Goal: Use online tool/utility: Utilize a website feature to perform a specific function

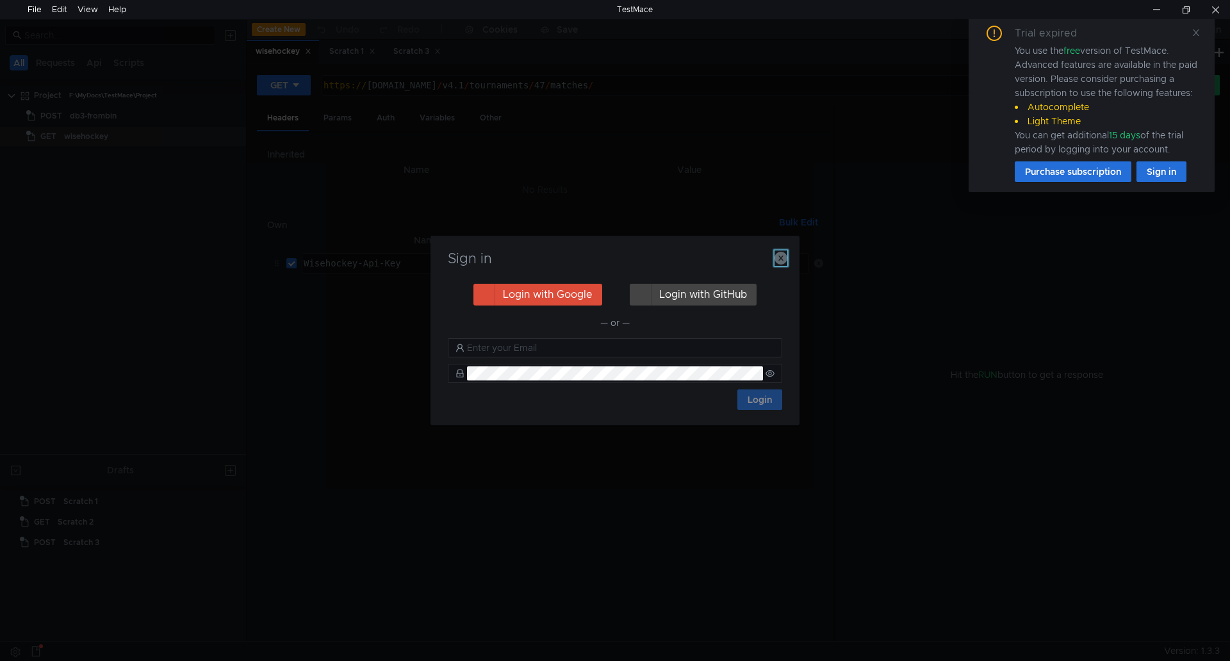
click at [782, 256] on icon "button" at bounding box center [780, 258] width 13 height 13
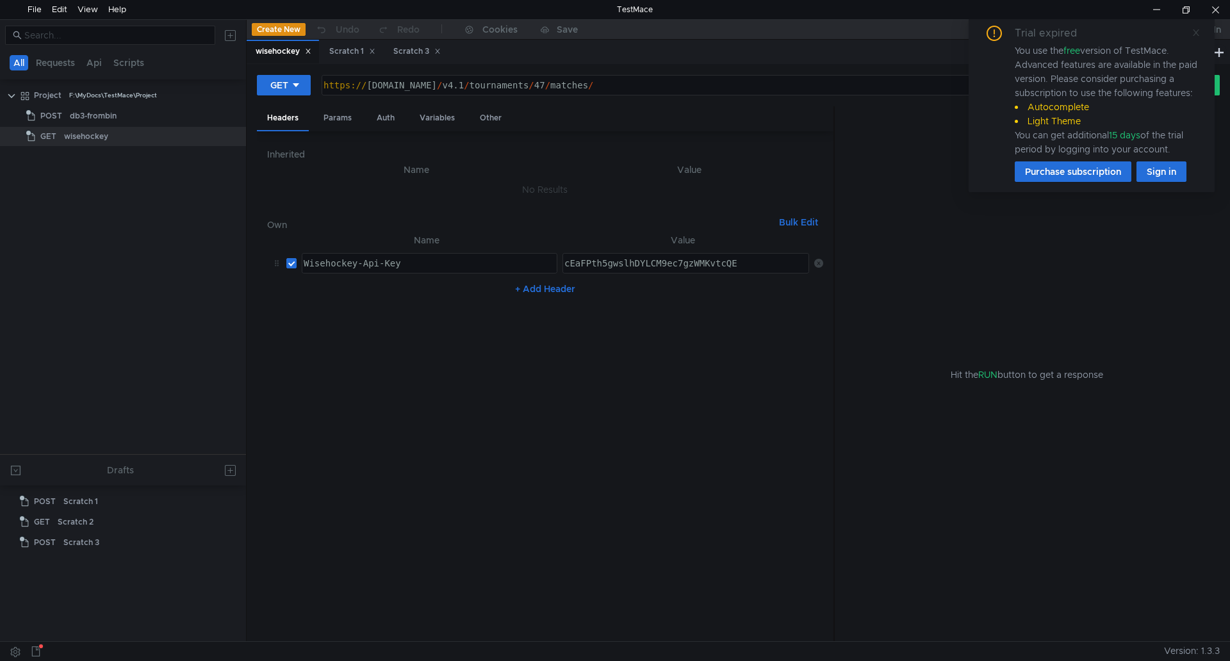
click at [1195, 28] on icon at bounding box center [1196, 32] width 9 height 9
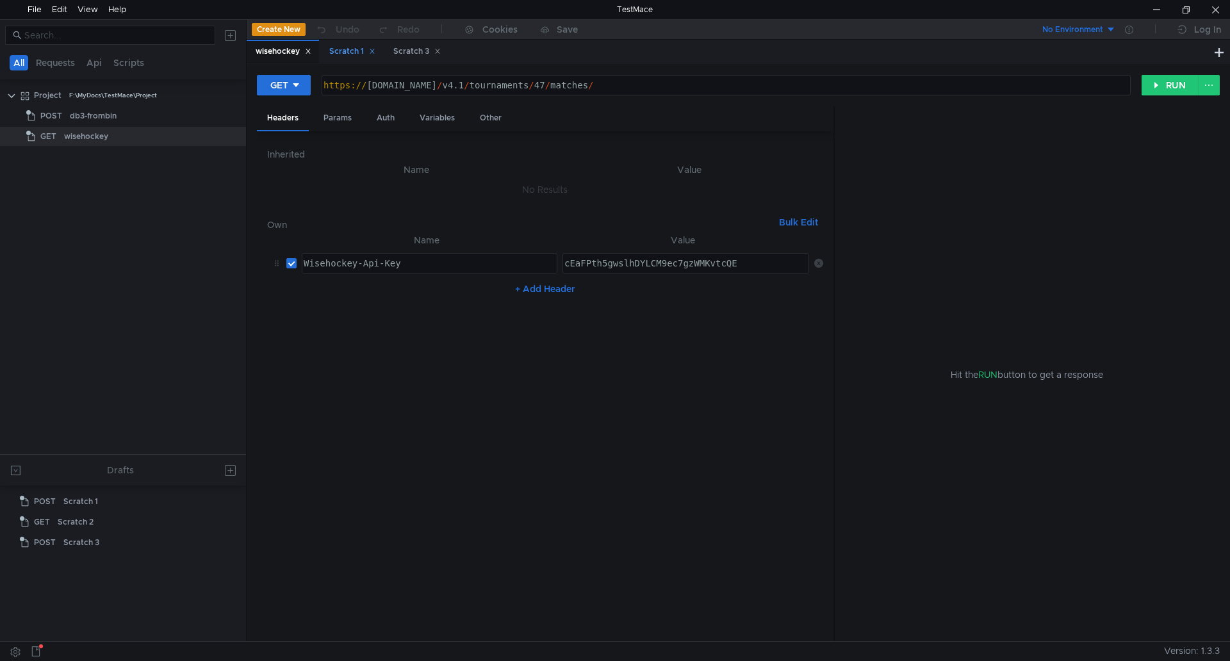
click at [345, 50] on div "Scratch 1" at bounding box center [352, 51] width 46 height 13
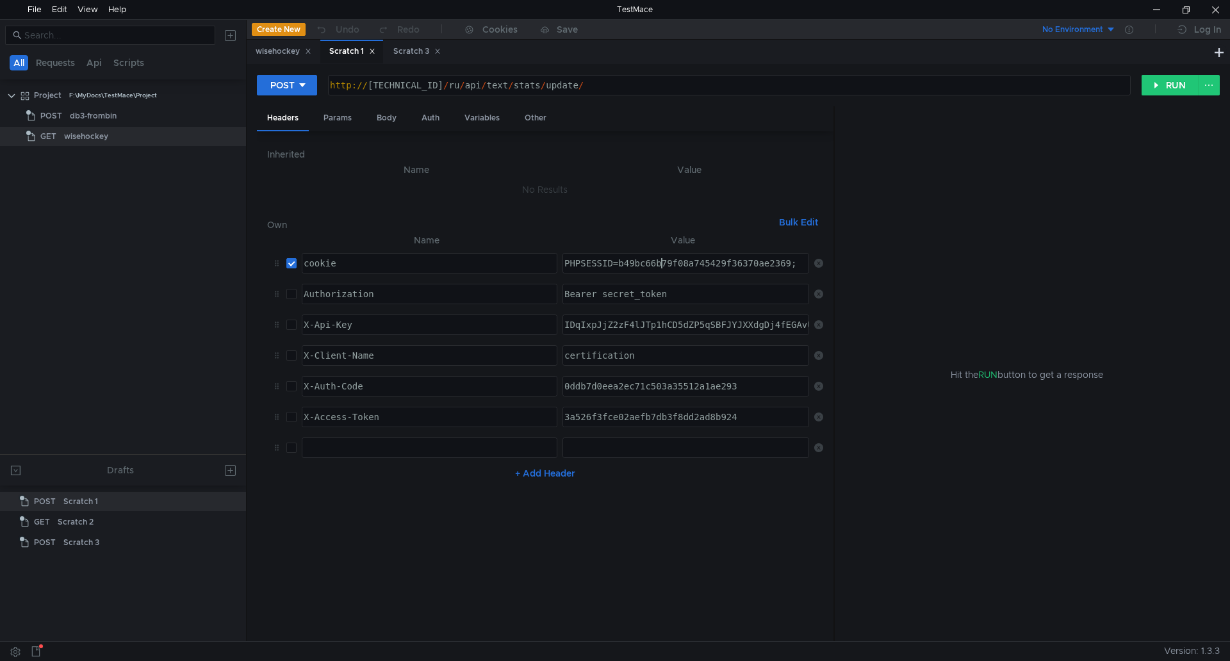
click at [658, 265] on div "PHPSESSID=b49bc66b79f08a745429f36370ae2369;" at bounding box center [686, 273] width 248 height 31
paste textarea "99de9c441cb961266eb61f2457cf6fe2"
type textarea "PHPSESSID=99de9c441cb961266eb61f2457cf6fe2;"
click at [382, 117] on div "Body" at bounding box center [386, 118] width 40 height 24
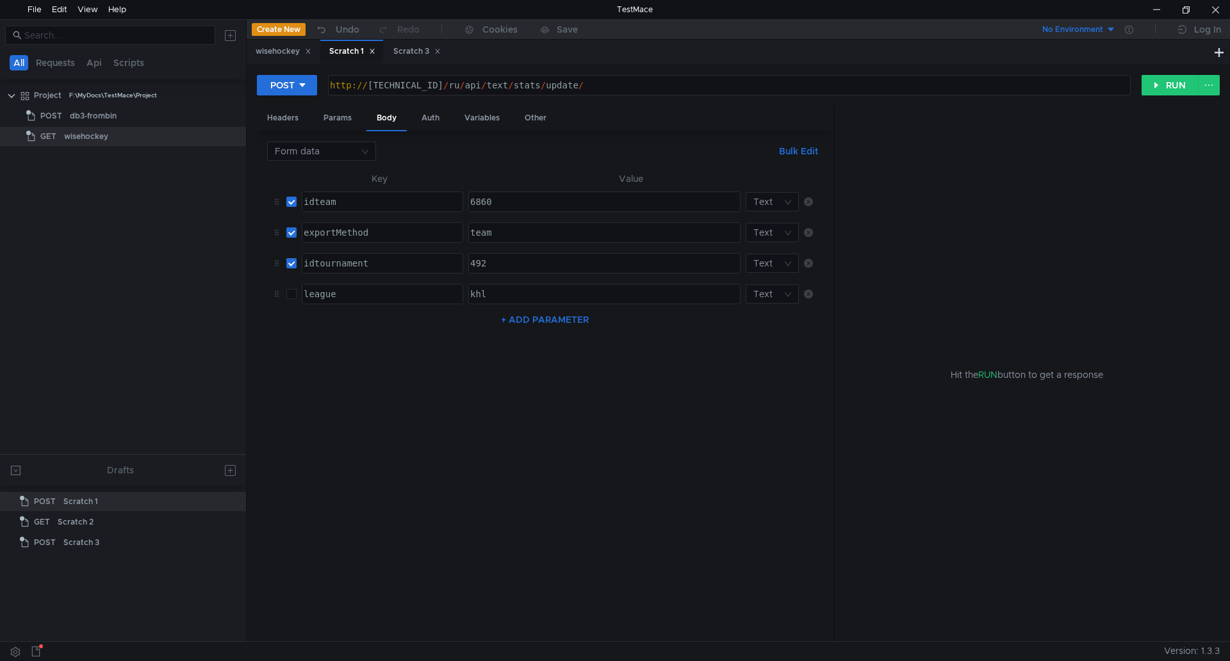
click at [350, 86] on div "http:// [TECHNICAL_ID] / ru / api / text / stats / update /" at bounding box center [727, 95] width 801 height 31
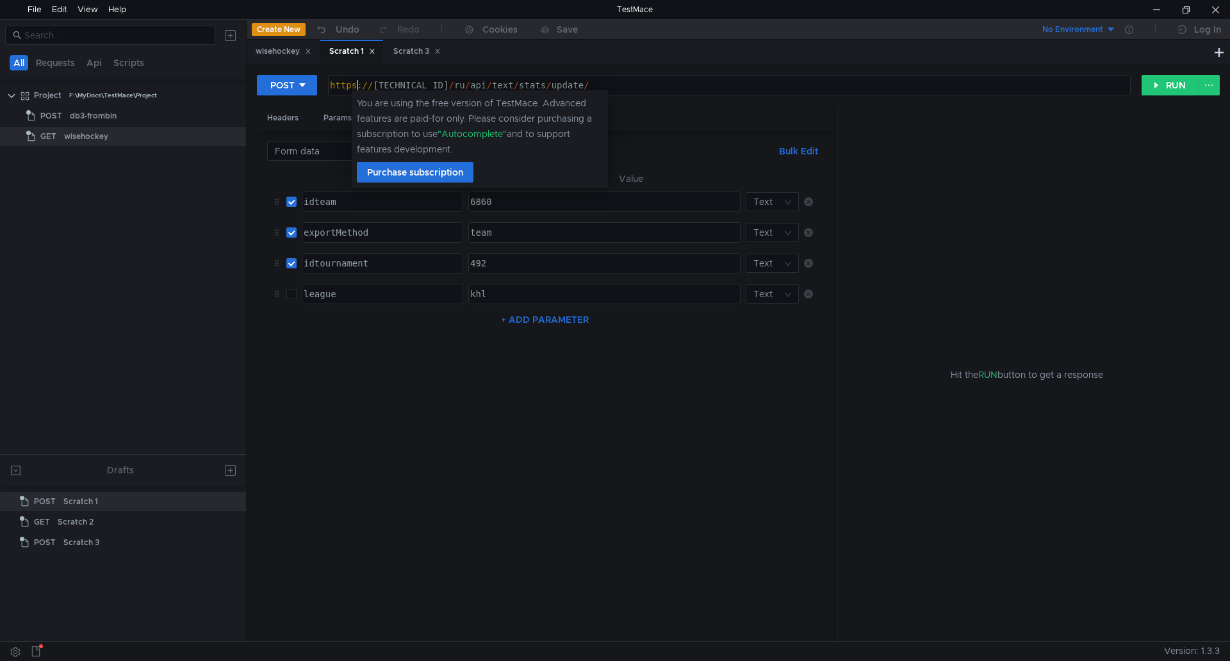
scroll to position [0, 2]
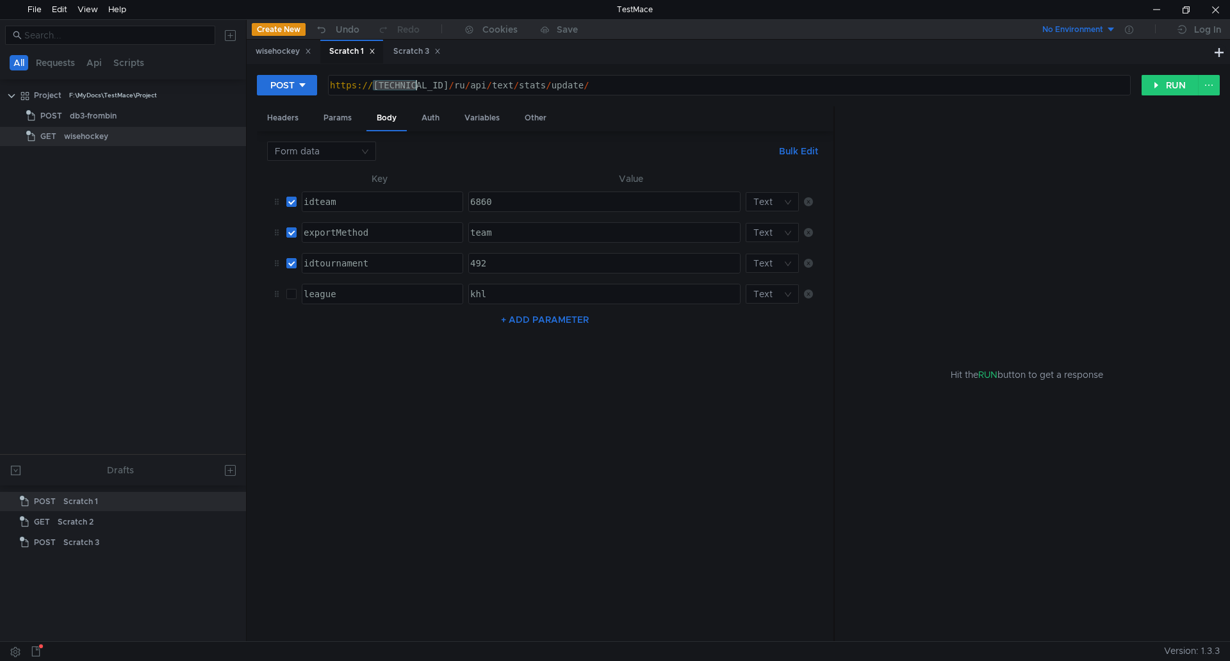
drag, startPoint x: 374, startPoint y: 83, endPoint x: 419, endPoint y: 83, distance: 44.8
click at [419, 83] on div "https:// [TECHNICAL_ID] / ru / api / text / stats / update /" at bounding box center [727, 95] width 801 height 31
type textarea "[URL][DOMAIN_NAME]"
click at [288, 207] on input "checkbox" at bounding box center [291, 202] width 10 height 10
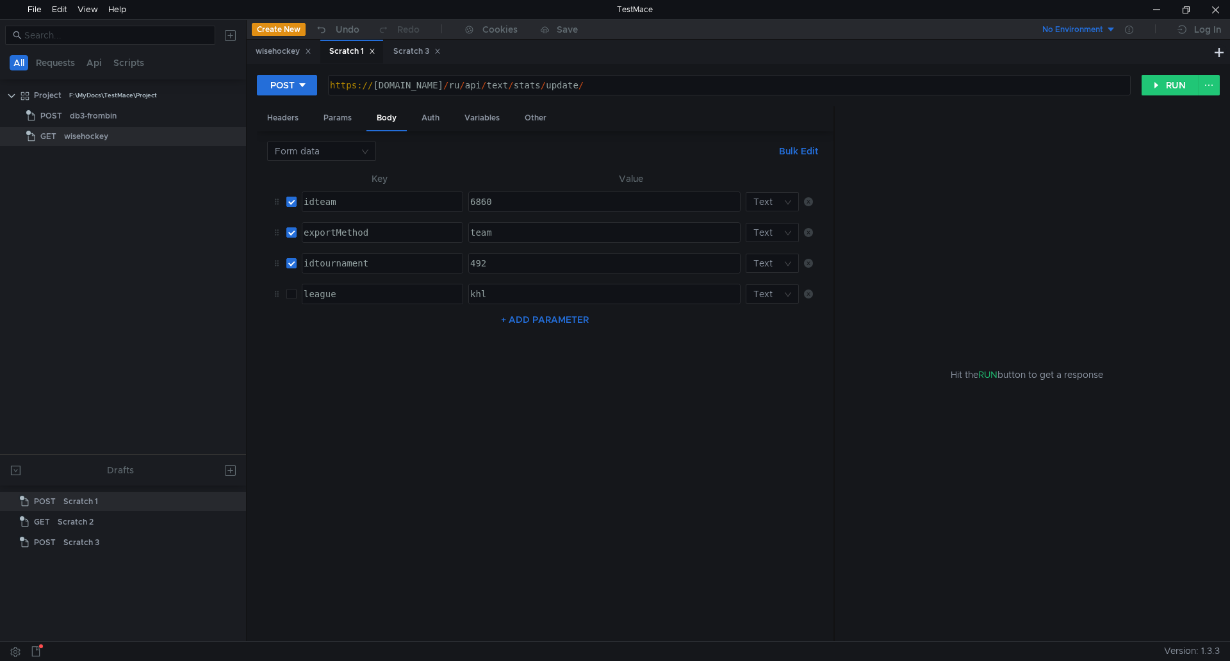
checkbox input "false"
drag, startPoint x: 515, startPoint y: 233, endPoint x: 409, endPoint y: 232, distance: 106.3
click at [409, 232] on tr "exportMethod הההההההההההההההההההההההההההההההההההההההההההההההההההההההההההההההההה…" at bounding box center [545, 232] width 556 height 31
type textarea "coaches"
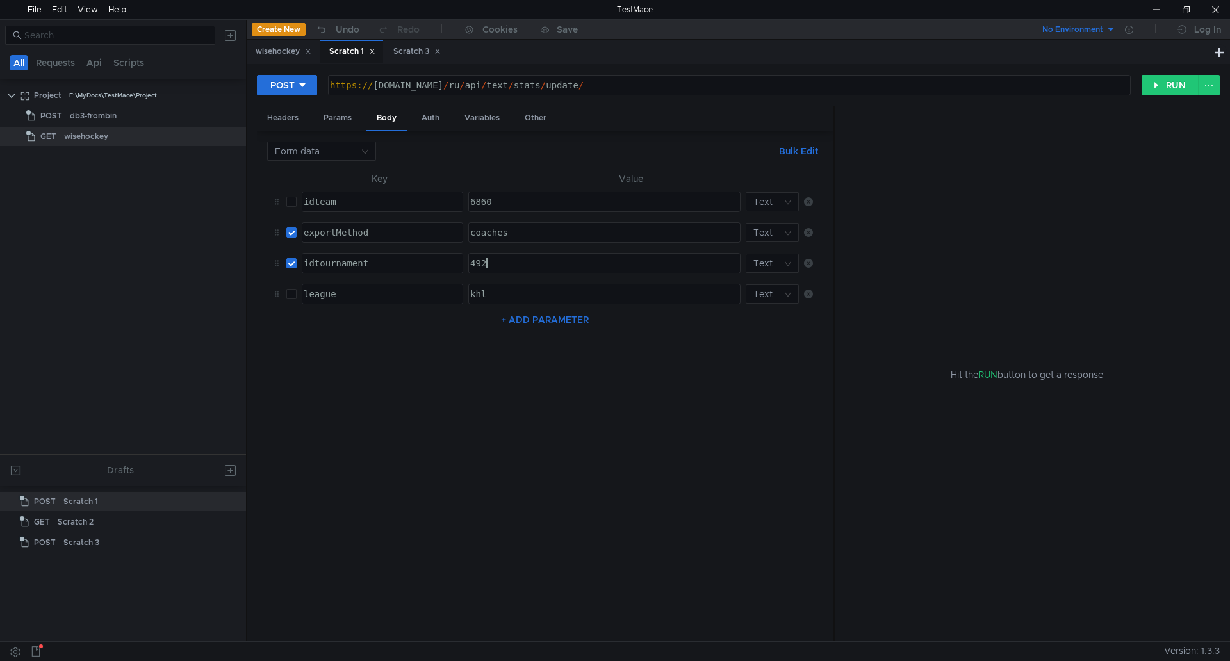
drag, startPoint x: 504, startPoint y: 263, endPoint x: 397, endPoint y: 263, distance: 107.0
click at [404, 263] on tr "idtournament הההההההההההההההההההההההההההההההההההההההההההההההההההההההההההההההההה…" at bounding box center [545, 263] width 556 height 31
click at [1162, 88] on button "RUN" at bounding box center [1170, 85] width 57 height 20
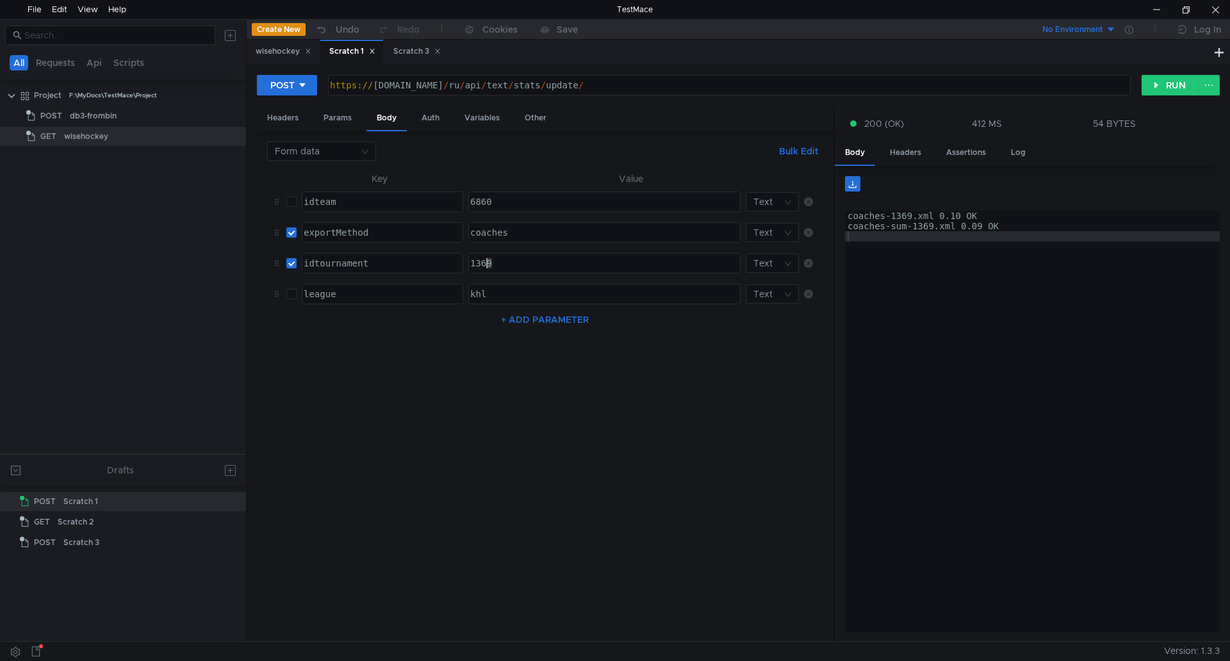
drag, startPoint x: 472, startPoint y: 264, endPoint x: 452, endPoint y: 264, distance: 19.9
click at [452, 264] on tr "idtournament הההההההההההההההההההההההההההההההההההההההההההההההההההההההההההההההההה…" at bounding box center [545, 263] width 556 height 31
click at [1165, 83] on button "RUN" at bounding box center [1170, 85] width 57 height 20
click at [501, 262] on div "1371" at bounding box center [604, 273] width 272 height 31
click at [1161, 85] on button "RUN" at bounding box center [1170, 85] width 57 height 20
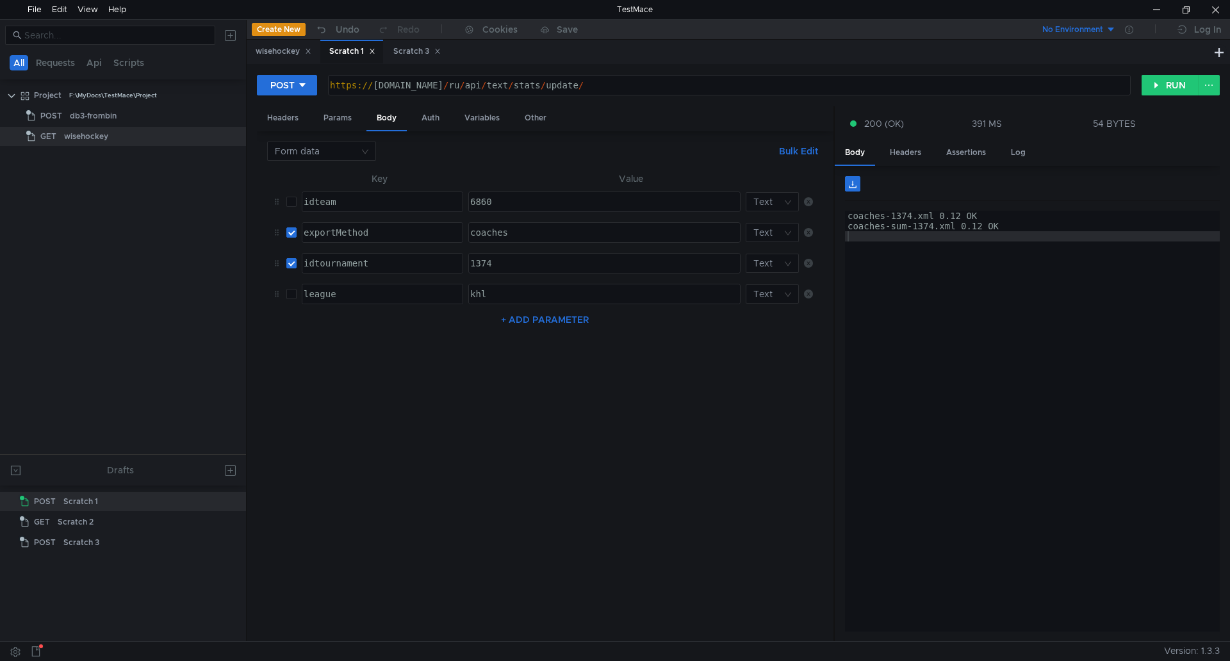
drag, startPoint x: 496, startPoint y: 266, endPoint x: 398, endPoint y: 265, distance: 97.4
click at [398, 265] on tr "idtournament הההההההההההההההההההההההההההההההההההההההההההההההההההההההההההההההההה…" at bounding box center [545, 263] width 556 height 31
paste textarea "6"
type textarea "1376"
click at [1155, 88] on button "RUN" at bounding box center [1170, 85] width 57 height 20
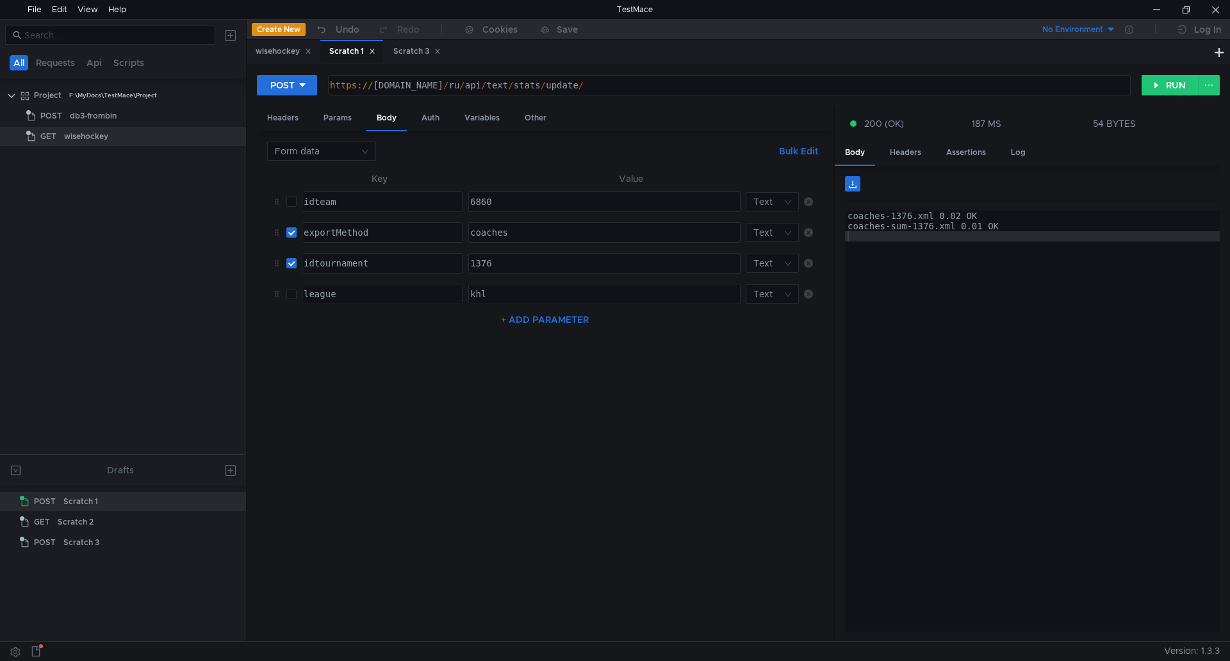
click at [373, 480] on nz-table "Key Value idteam הההההההההההההההההההההההההההההההההההההההההההההההההההההההההההההה…" at bounding box center [545, 401] width 556 height 461
click at [1215, 5] on div at bounding box center [1215, 9] width 29 height 19
